Goal: Information Seeking & Learning: Learn about a topic

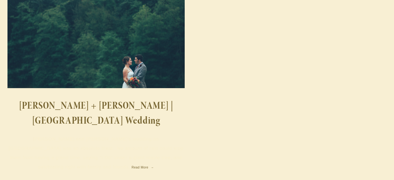
scroll to position [129, 0]
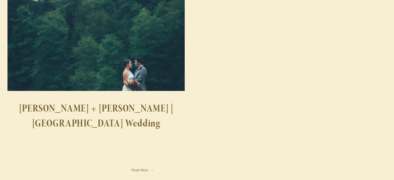
drag, startPoint x: 396, startPoint y: 14, endPoint x: 395, endPoint y: 52, distance: 38.7
click at [394, 52] on html "Home Portfolio More Info Schools Back" at bounding box center [197, 162] width 394 height 583
click at [165, 110] on link "[PERSON_NAME] + [PERSON_NAME] | [GEOGRAPHIC_DATA] Wedding" at bounding box center [95, 116] width 177 height 30
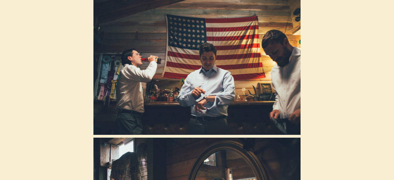
scroll to position [5803, 0]
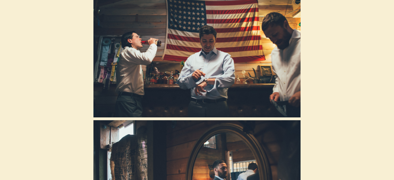
drag, startPoint x: 396, startPoint y: 8, endPoint x: 384, endPoint y: 62, distance: 55.3
